Goal: Check status: Check status

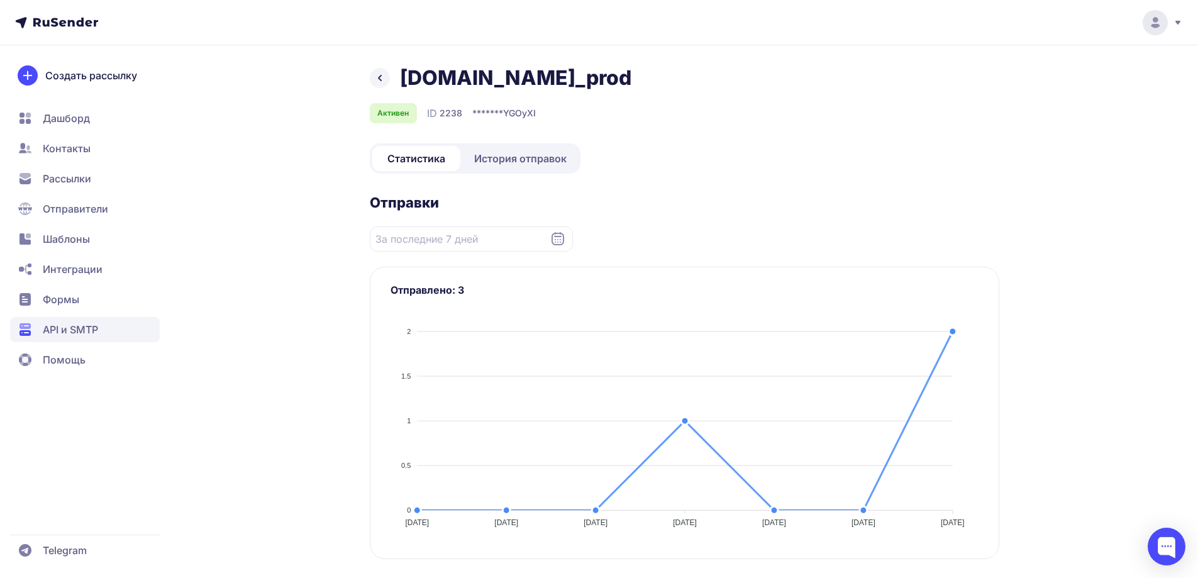
click at [526, 150] on link "История отправок" at bounding box center [520, 158] width 115 height 25
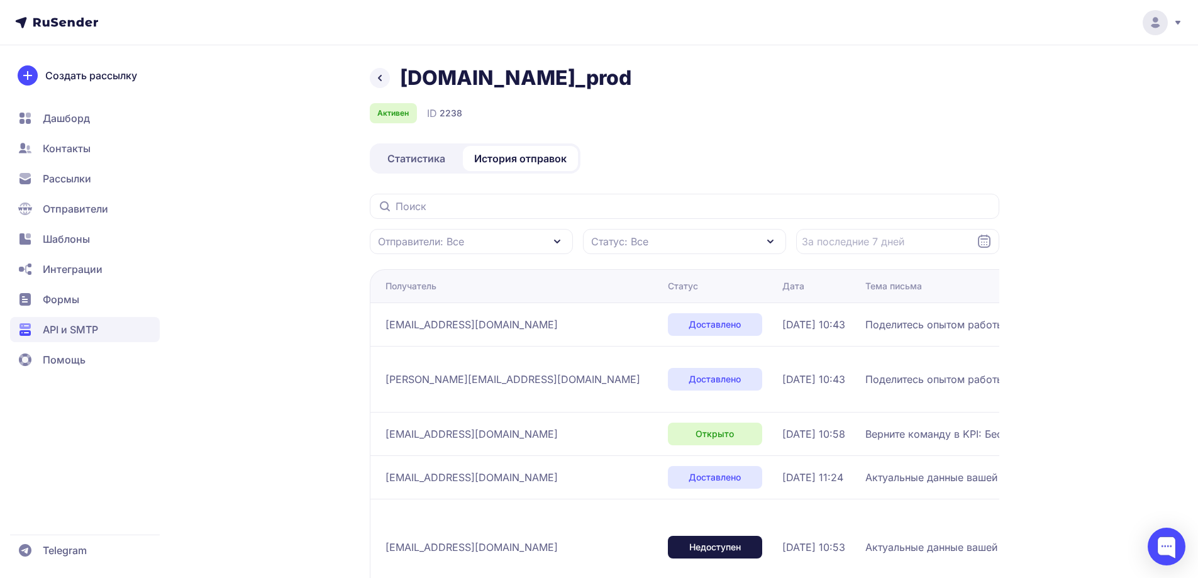
scroll to position [63, 0]
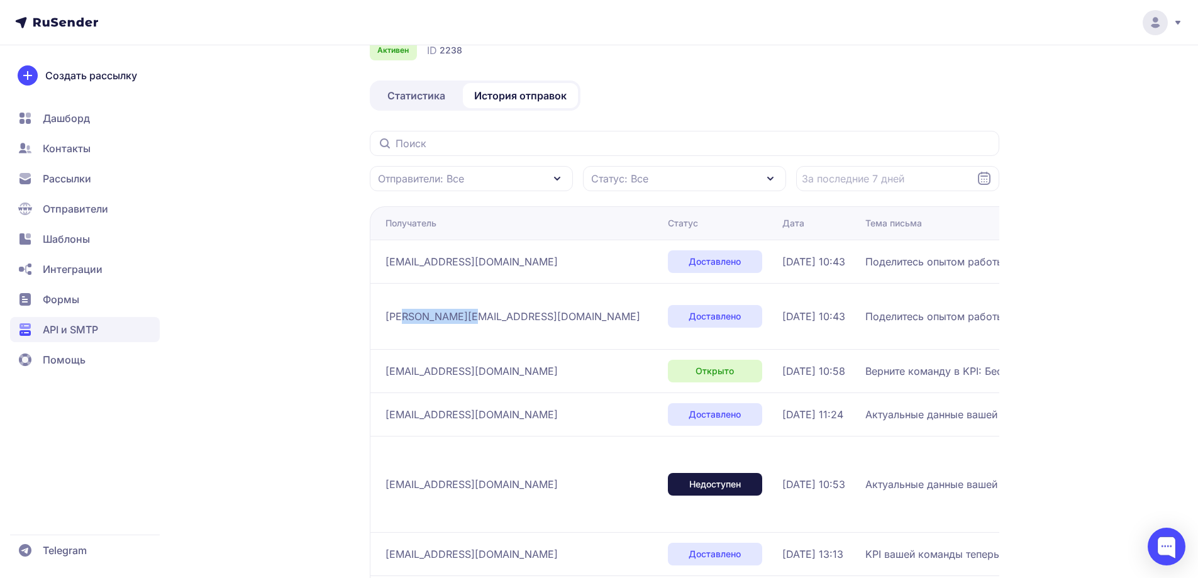
drag, startPoint x: 470, startPoint y: 316, endPoint x: 401, endPoint y: 309, distance: 68.9
click at [405, 318] on span "mary@goodtogive.co.uk" at bounding box center [512, 316] width 255 height 15
click at [411, 267] on span "kupin.k@icloud.com" at bounding box center [471, 261] width 172 height 15
drag, startPoint x: 418, startPoint y: 266, endPoint x: 504, endPoint y: 266, distance: 86.1
click at [504, 266] on div "kupin.k@icloud.com" at bounding box center [521, 261] width 272 height 20
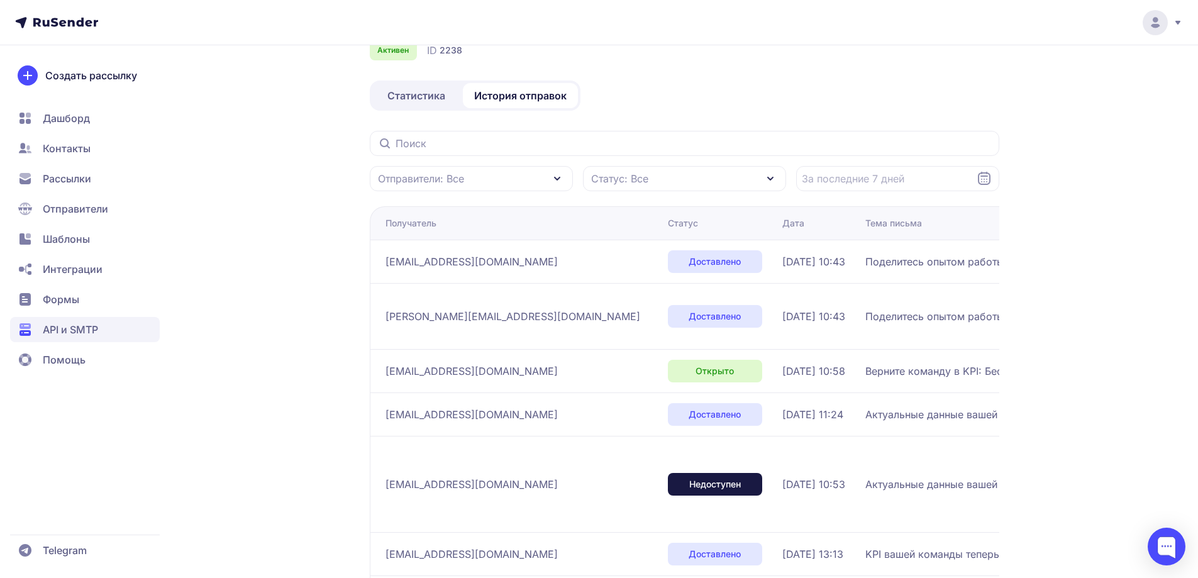
click at [529, 256] on div "kupin.k@icloud.com" at bounding box center [521, 261] width 272 height 20
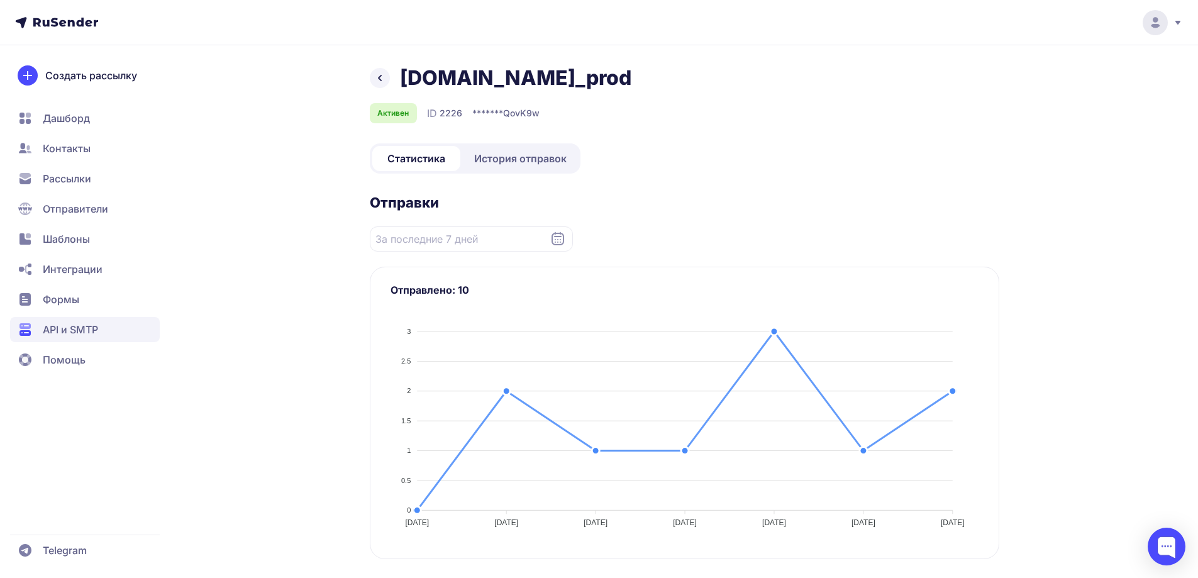
click at [494, 154] on span "История отправок" at bounding box center [520, 158] width 92 height 15
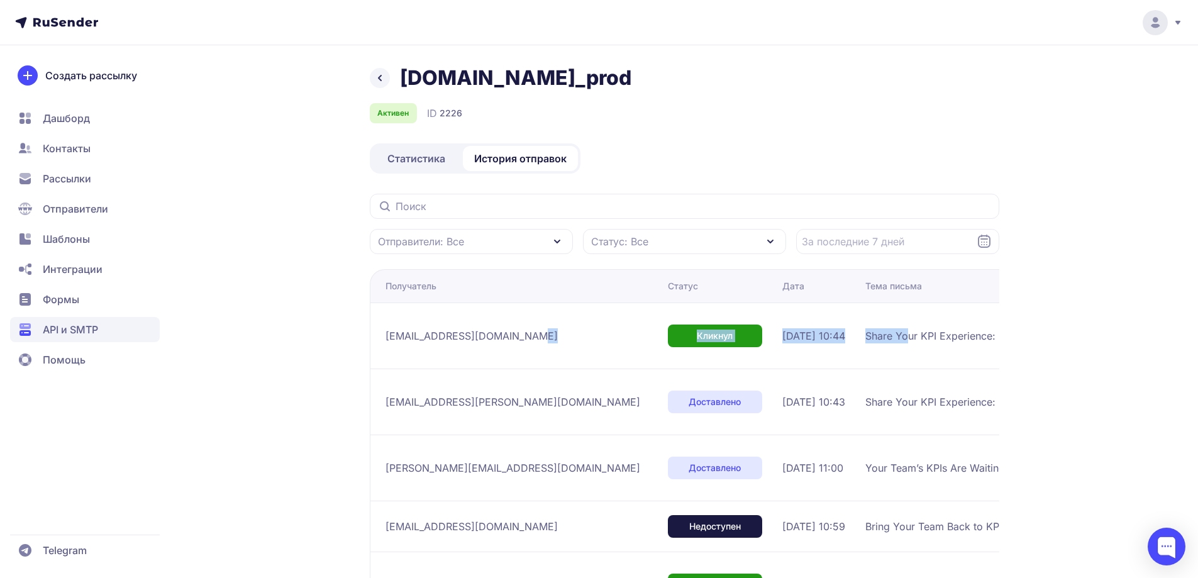
drag, startPoint x: 627, startPoint y: 340, endPoint x: 474, endPoint y: 334, distance: 153.5
click at [523, 368] on tr "areatecnica@subastasycomercio.com.co Кликнул 03.09.2025, 10:44 Share Your KPI E…" at bounding box center [944, 401] width 1149 height 66
drag, startPoint x: 470, startPoint y: 334, endPoint x: 434, endPoint y: 334, distance: 35.8
click at [463, 334] on div "areatecnica@subastasycomercio.com.co" at bounding box center [521, 336] width 272 height 20
drag, startPoint x: 392, startPoint y: 336, endPoint x: 960, endPoint y: 333, distance: 568.4
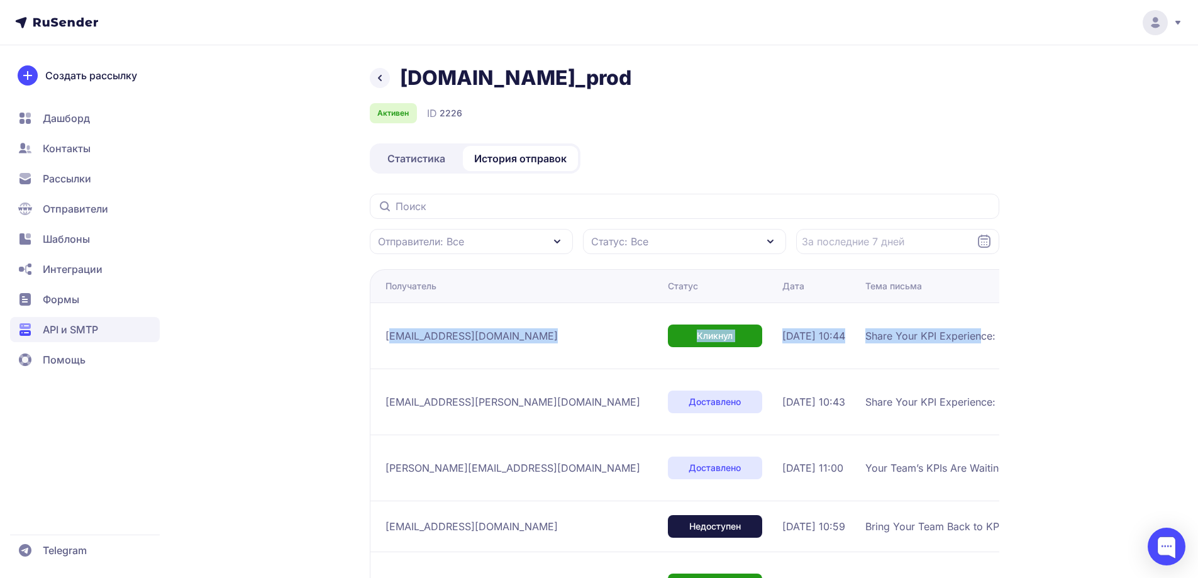
click at [958, 368] on tr "areatecnica@subastasycomercio.com.co Кликнул 03.09.2025, 10:44 Share Your KPI E…" at bounding box center [944, 401] width 1149 height 66
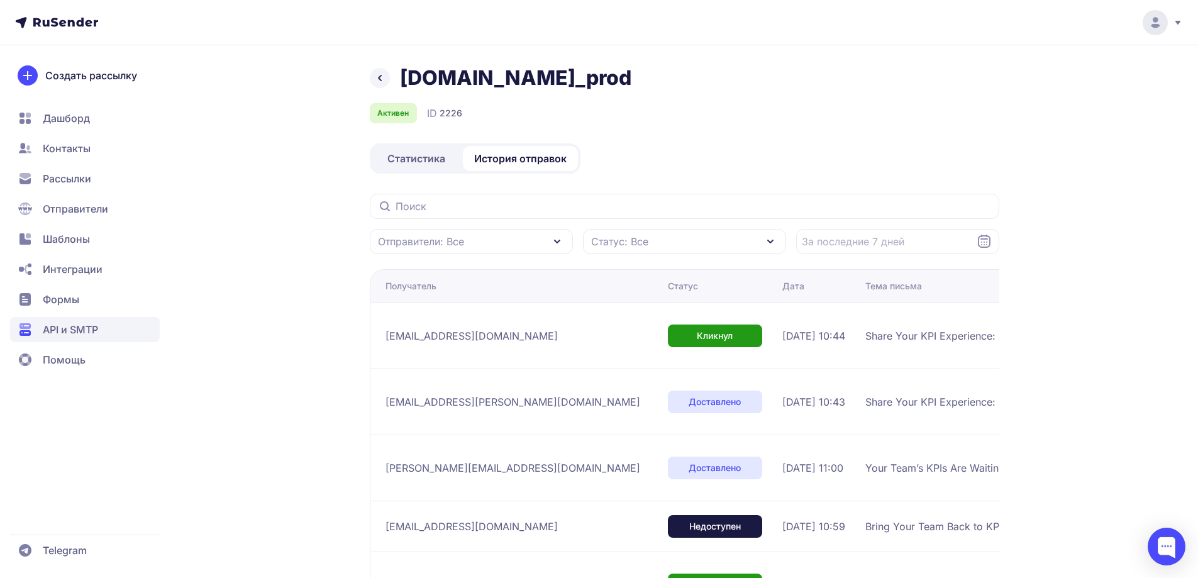
click at [970, 333] on td "Share Your KPI Experience: Help Us Improve!" at bounding box center [1022, 335] width 324 height 66
